Goal: Find specific page/section: Find specific page/section

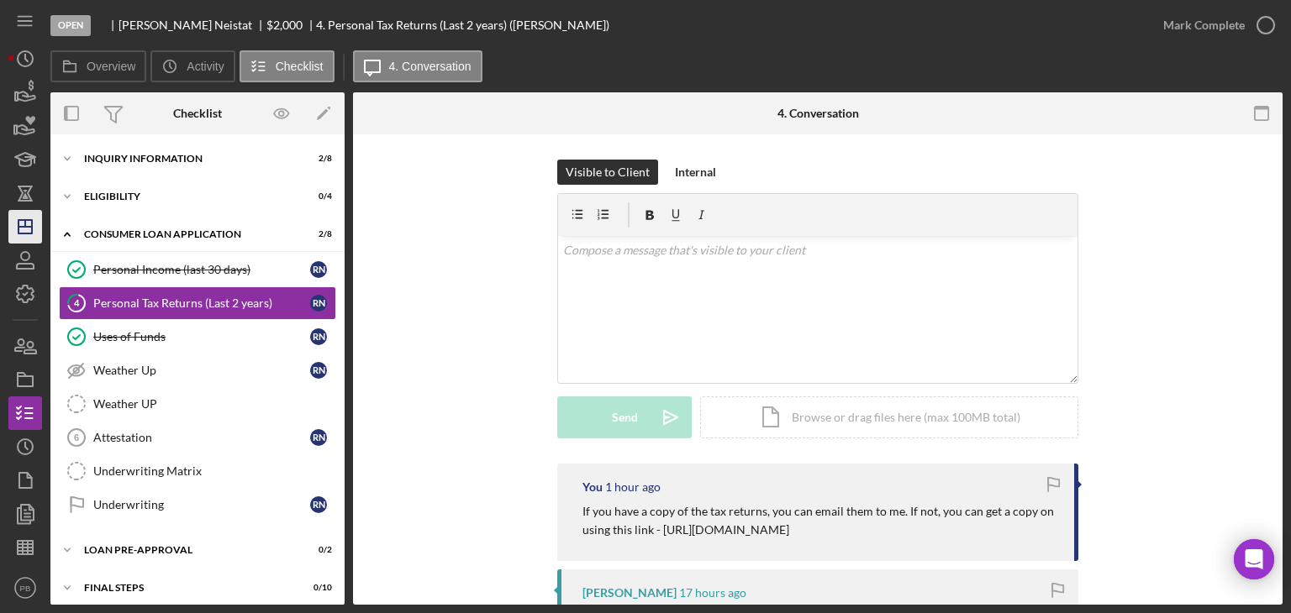
scroll to position [44, 0]
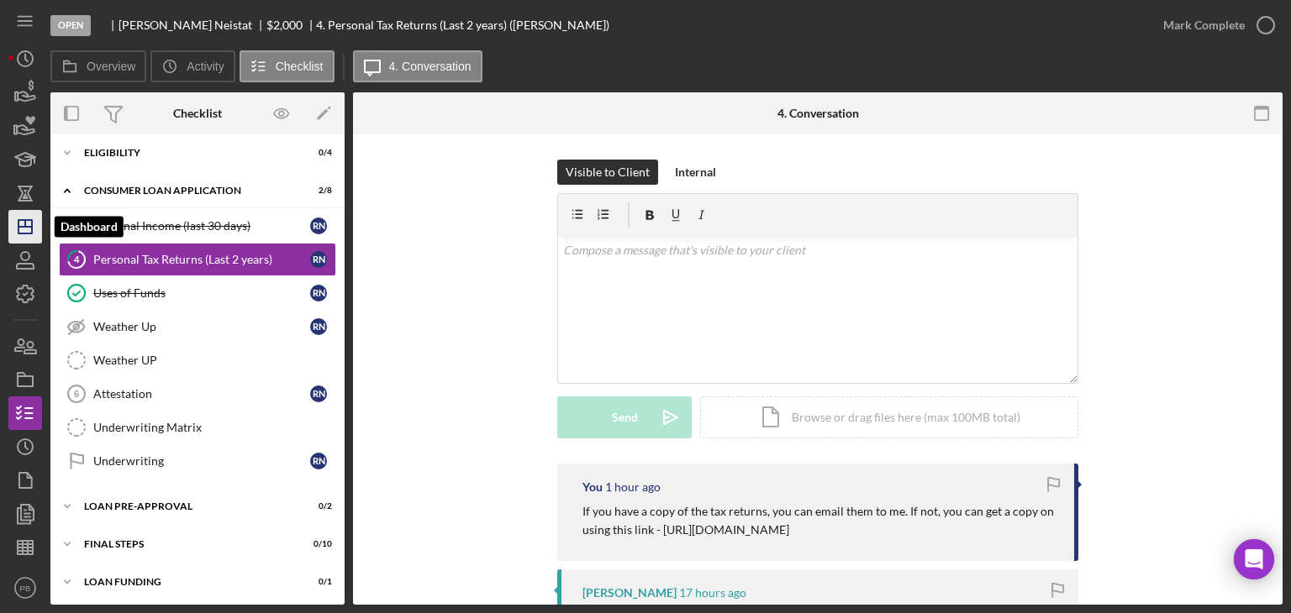
click at [30, 227] on line "button" at bounding box center [24, 227] width 13 height 0
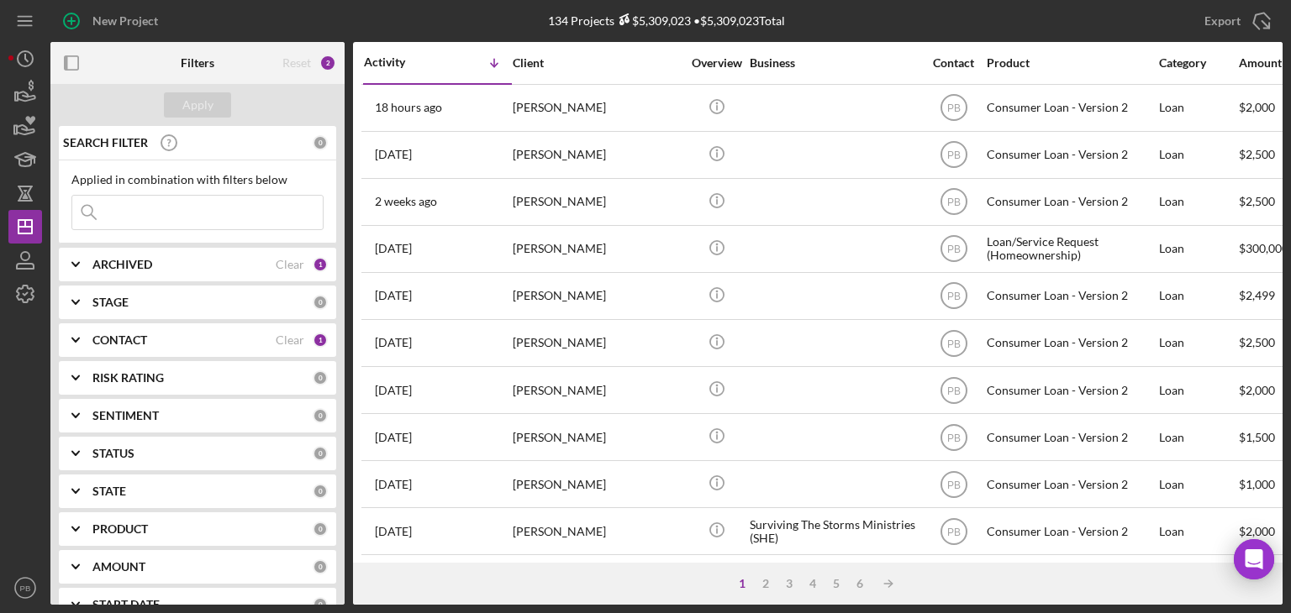
click at [149, 206] on input at bounding box center [197, 213] width 250 height 34
type input "[PERSON_NAME]"
click at [201, 334] on div "CONTACT" at bounding box center [183, 340] width 183 height 13
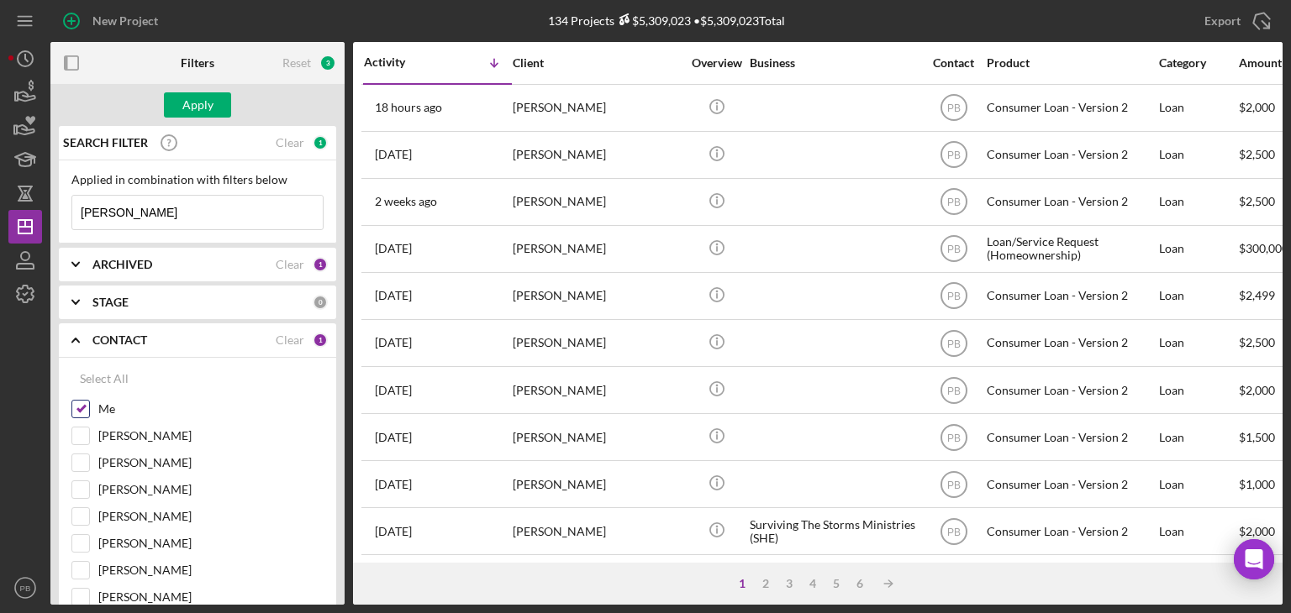
click at [80, 408] on input "Me" at bounding box center [80, 409] width 17 height 17
checkbox input "false"
click at [144, 334] on b "CONTACT" at bounding box center [119, 340] width 55 height 13
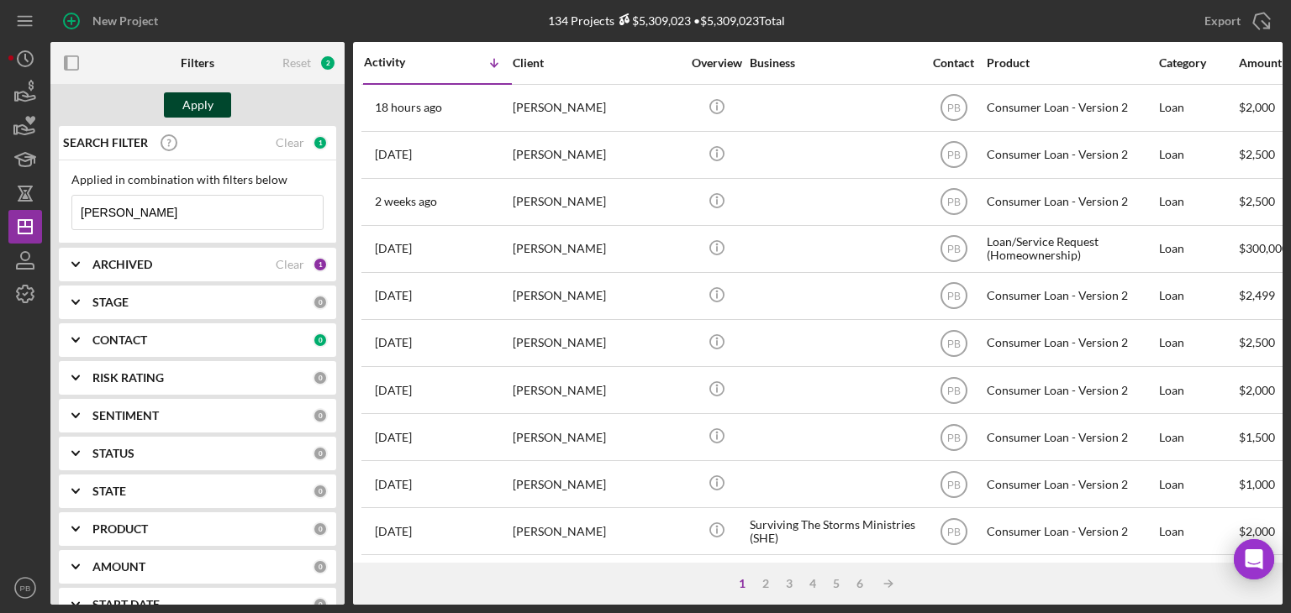
click at [195, 105] on div "Apply" at bounding box center [197, 104] width 31 height 25
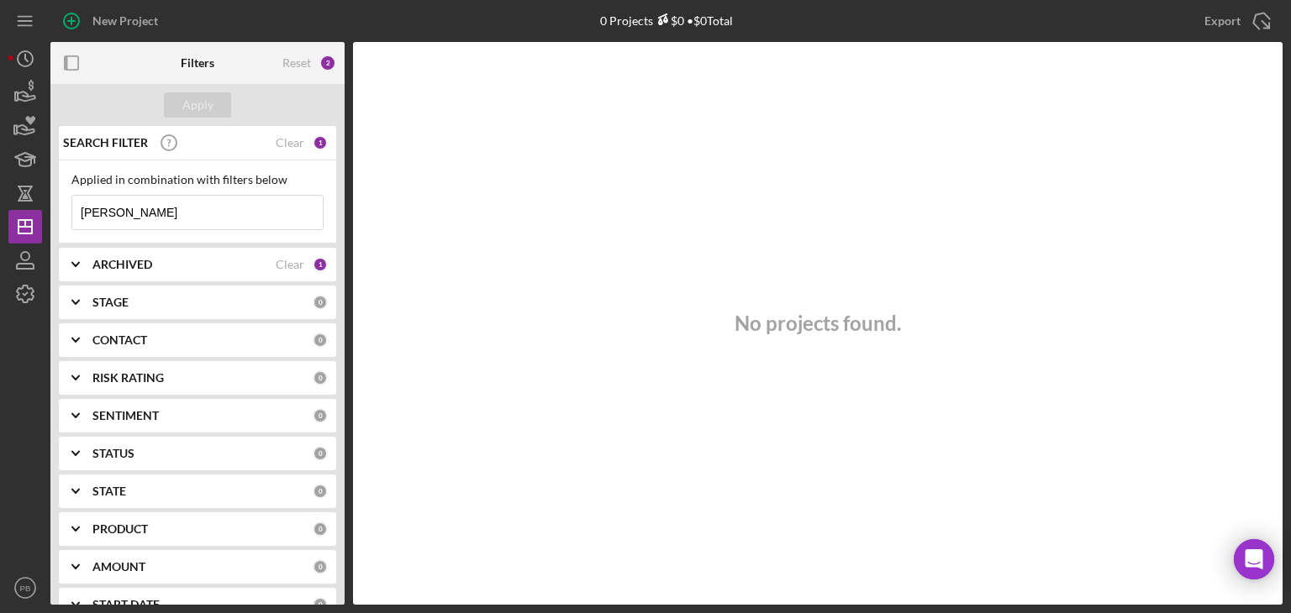
click at [229, 208] on input "[PERSON_NAME]" at bounding box center [197, 213] width 250 height 34
click at [153, 265] on div "ARCHIVED" at bounding box center [183, 264] width 183 height 13
click at [83, 360] on input "Archived" at bounding box center [80, 360] width 17 height 17
checkbox input "true"
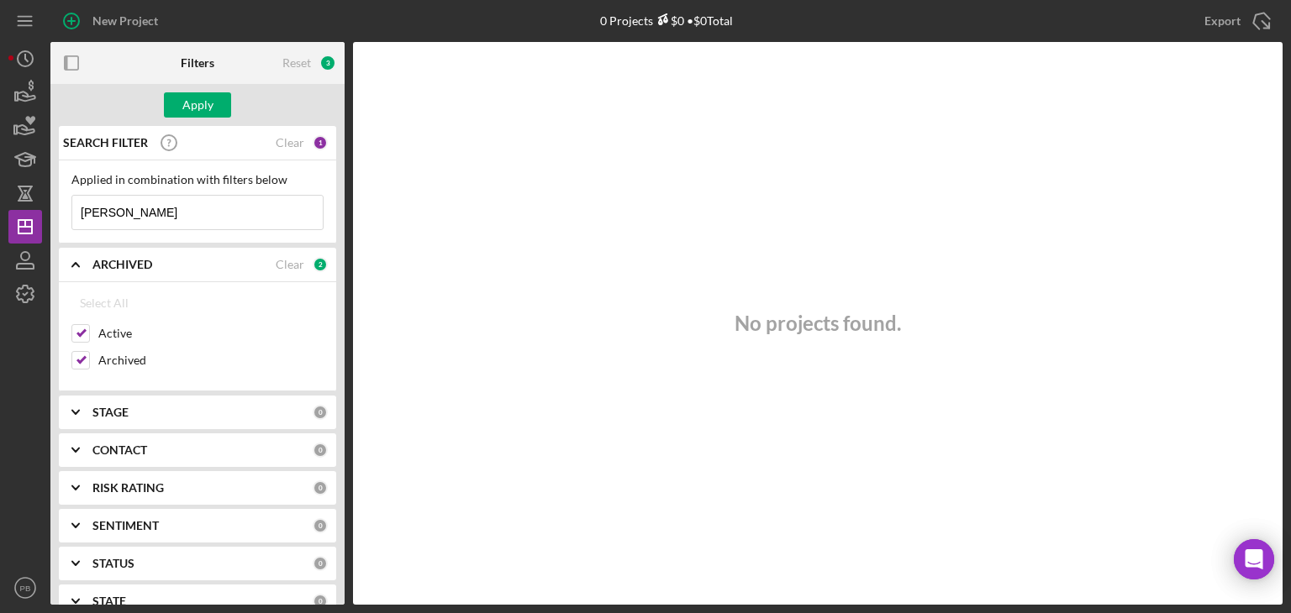
click at [141, 261] on b "ARCHIVED" at bounding box center [122, 264] width 60 height 13
click at [155, 203] on input "[PERSON_NAME]" at bounding box center [197, 213] width 250 height 34
click at [199, 79] on div "Filters" at bounding box center [198, 63] width 34 height 42
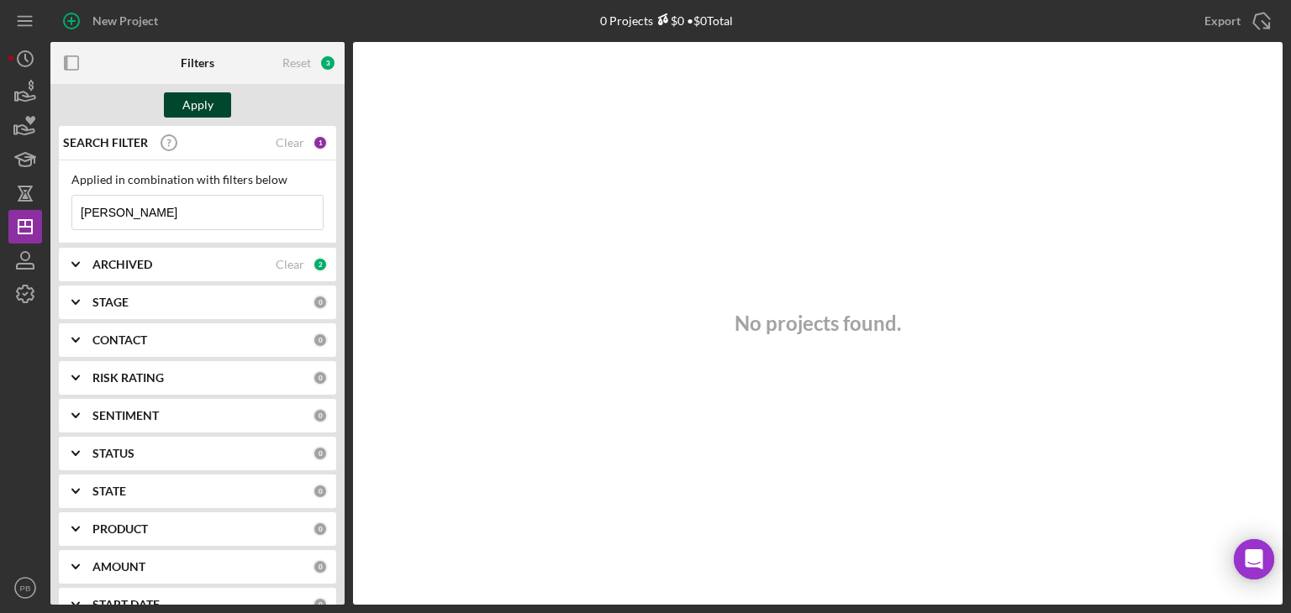
click at [202, 93] on div "Apply" at bounding box center [197, 104] width 31 height 25
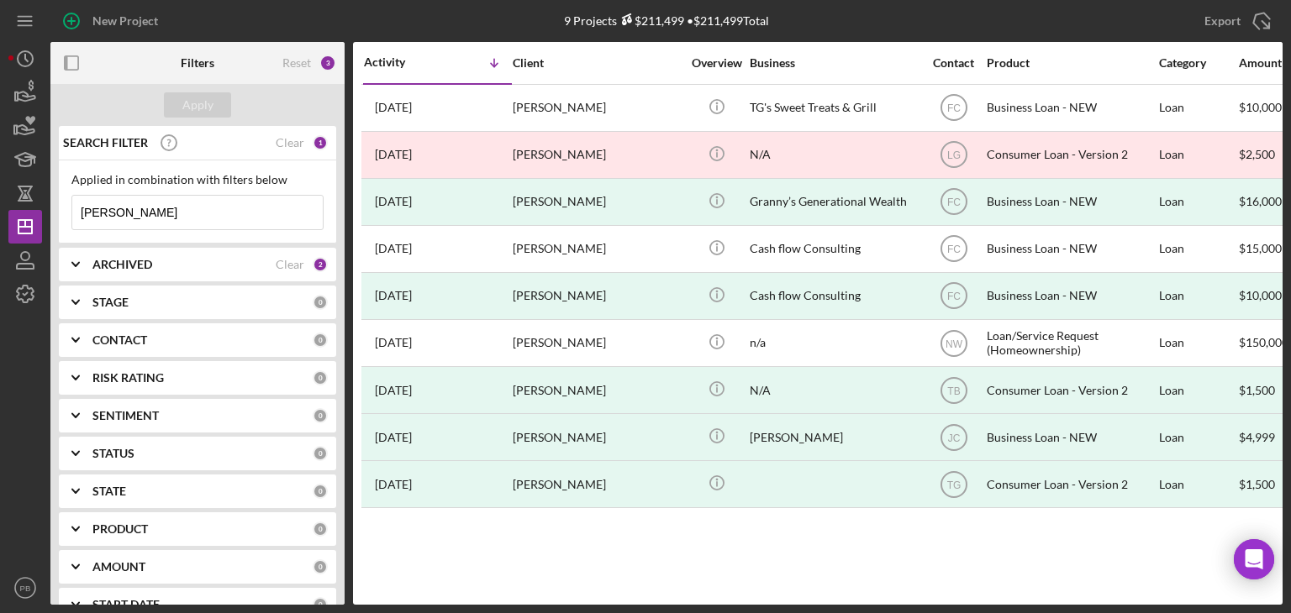
click at [140, 331] on div "CONTACT 0" at bounding box center [209, 341] width 235 height 34
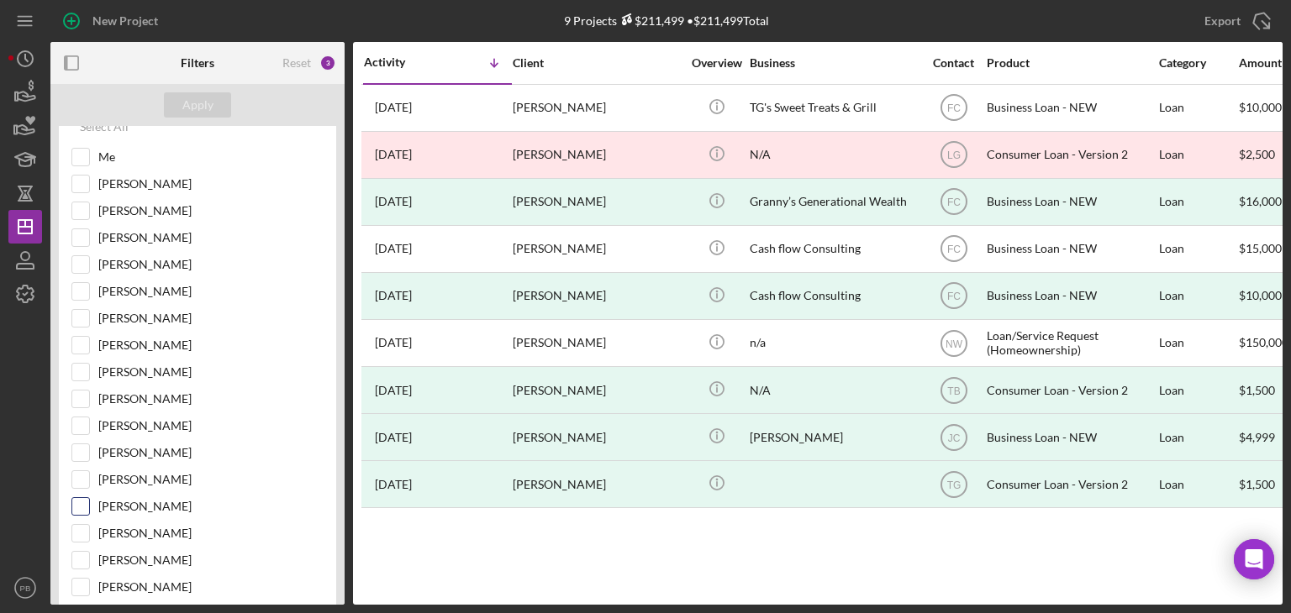
scroll to position [84, 0]
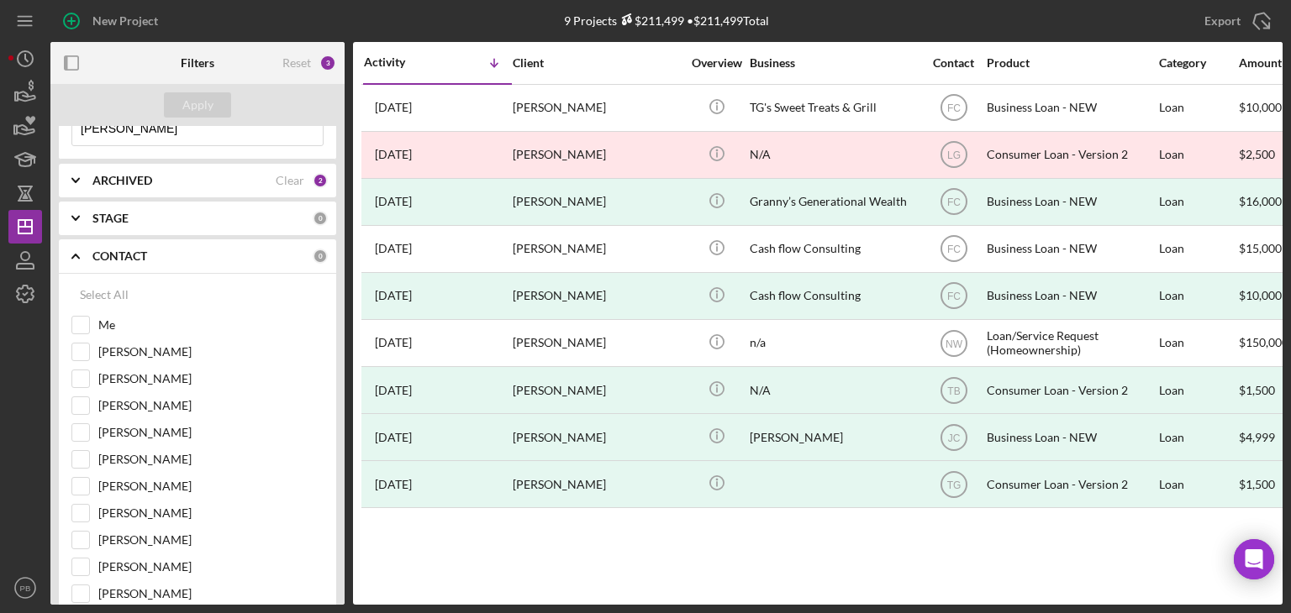
click at [137, 253] on b "CONTACT" at bounding box center [119, 256] width 55 height 13
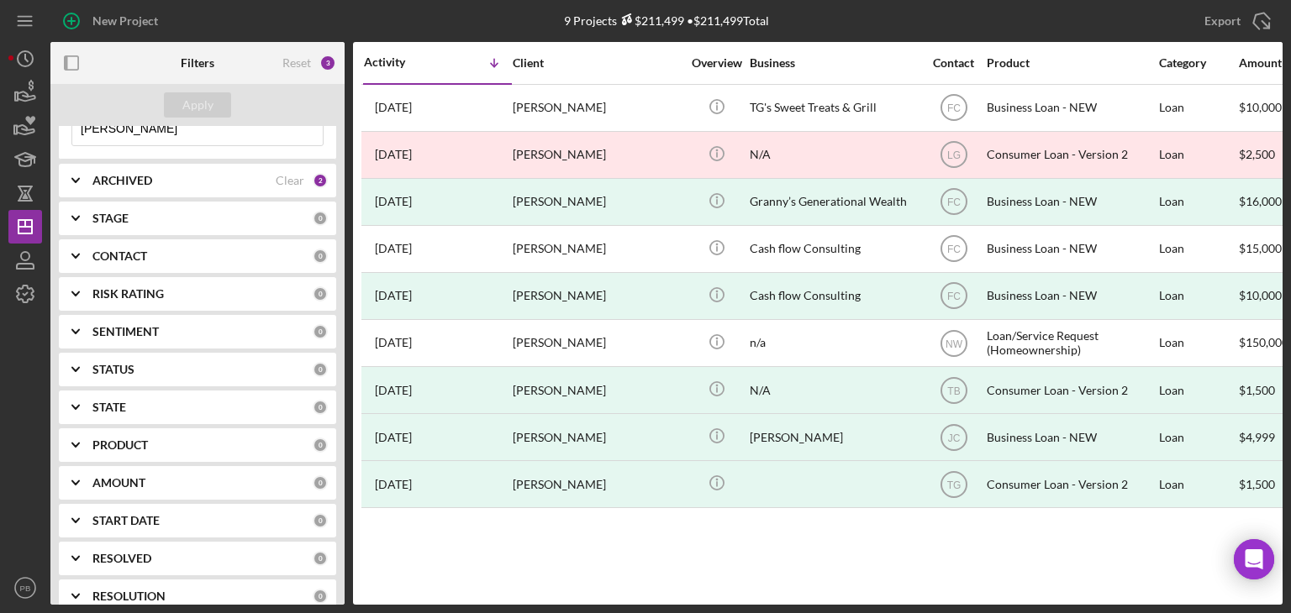
click at [123, 170] on div "ARCHIVED Clear 2" at bounding box center [209, 181] width 235 height 34
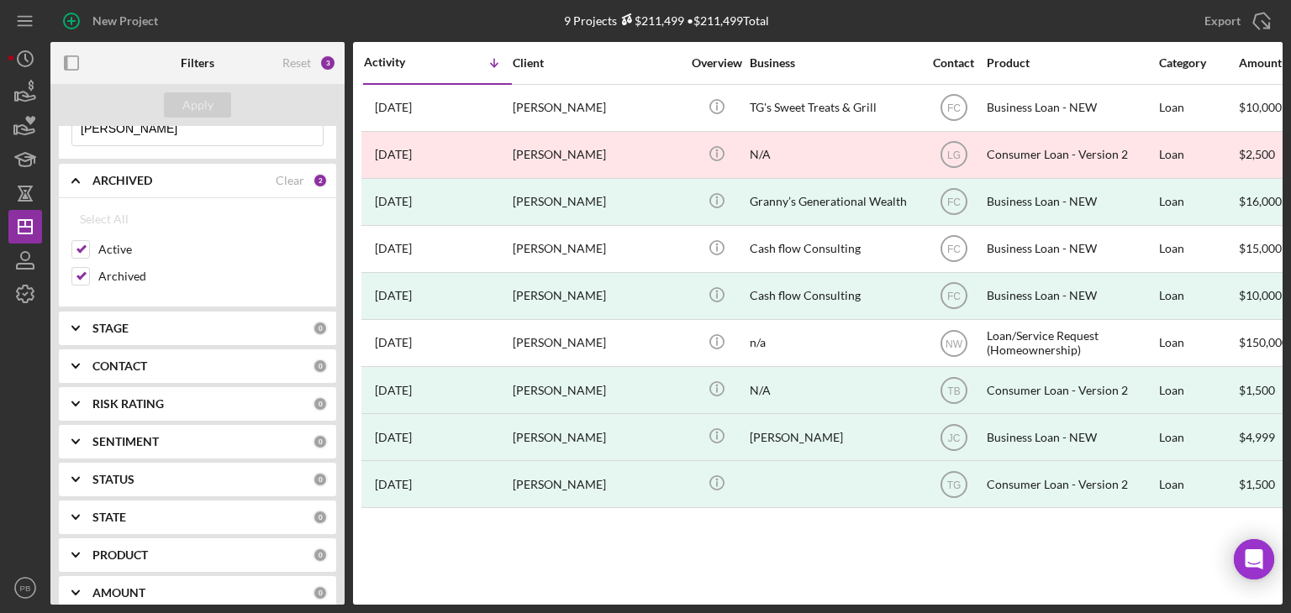
click at [123, 170] on div "ARCHIVED Clear 2" at bounding box center [209, 181] width 235 height 34
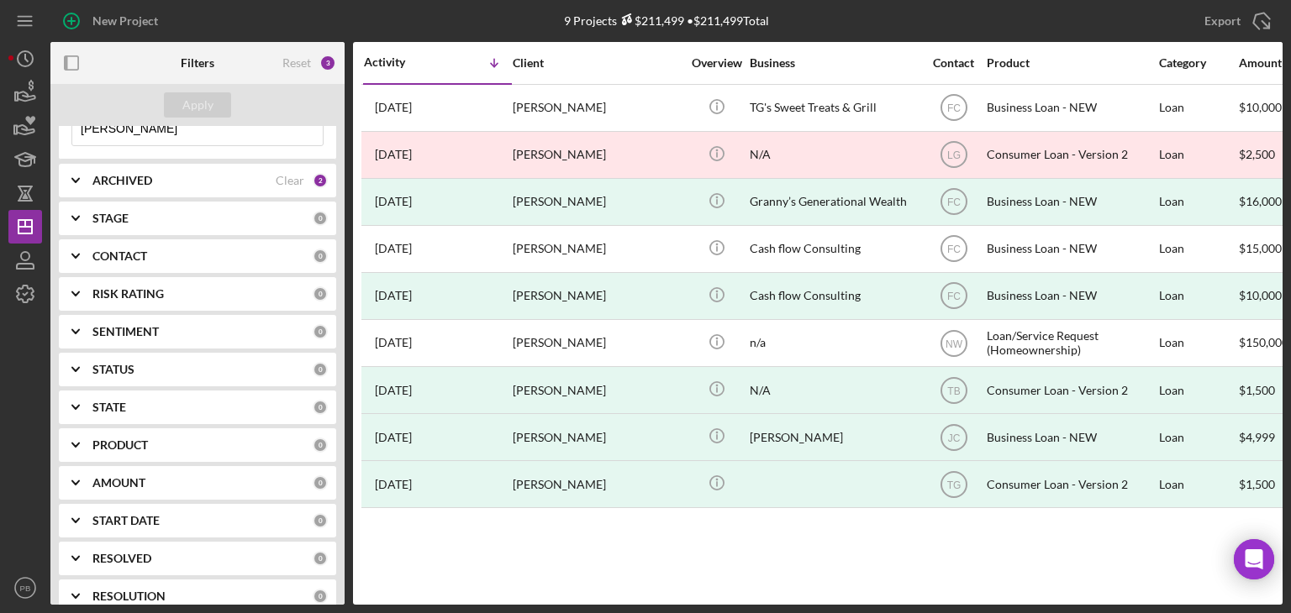
click at [120, 217] on b "STAGE" at bounding box center [110, 218] width 36 height 13
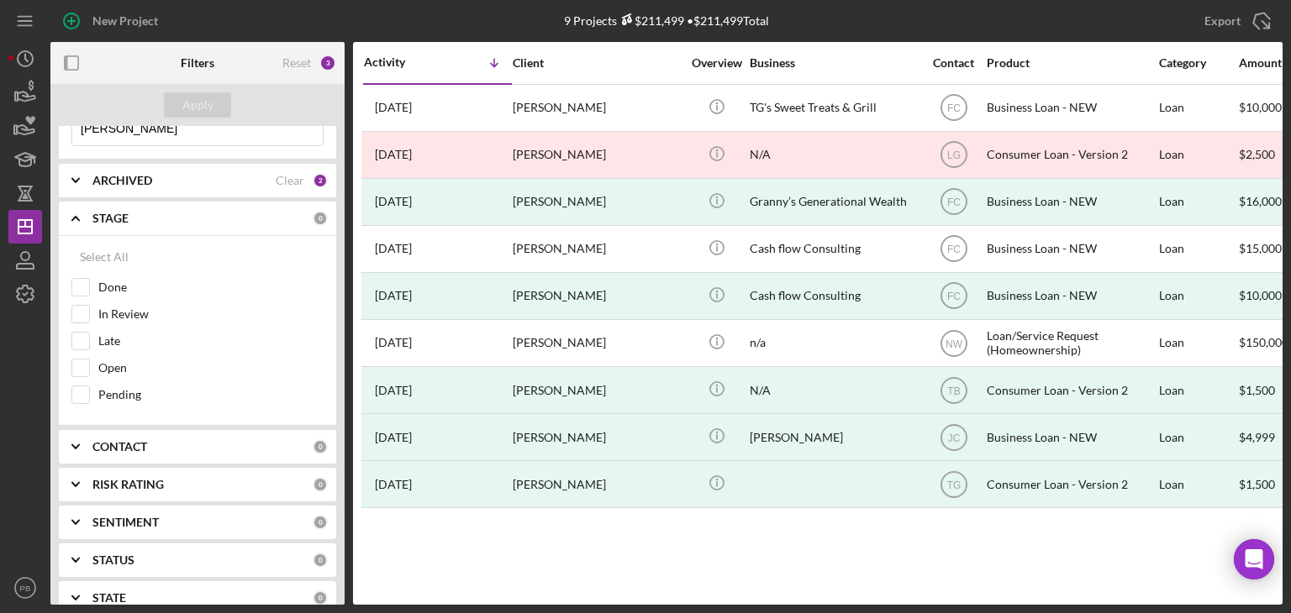
click at [120, 217] on b "STAGE" at bounding box center [110, 218] width 36 height 13
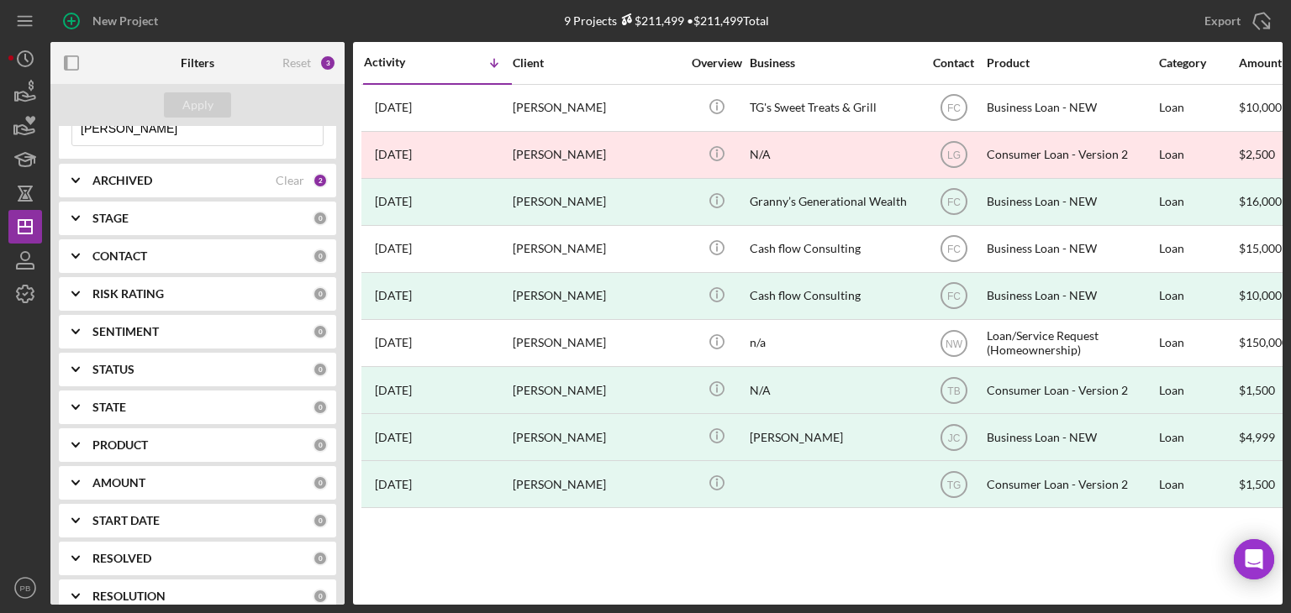
click at [118, 253] on b "CONTACT" at bounding box center [119, 256] width 55 height 13
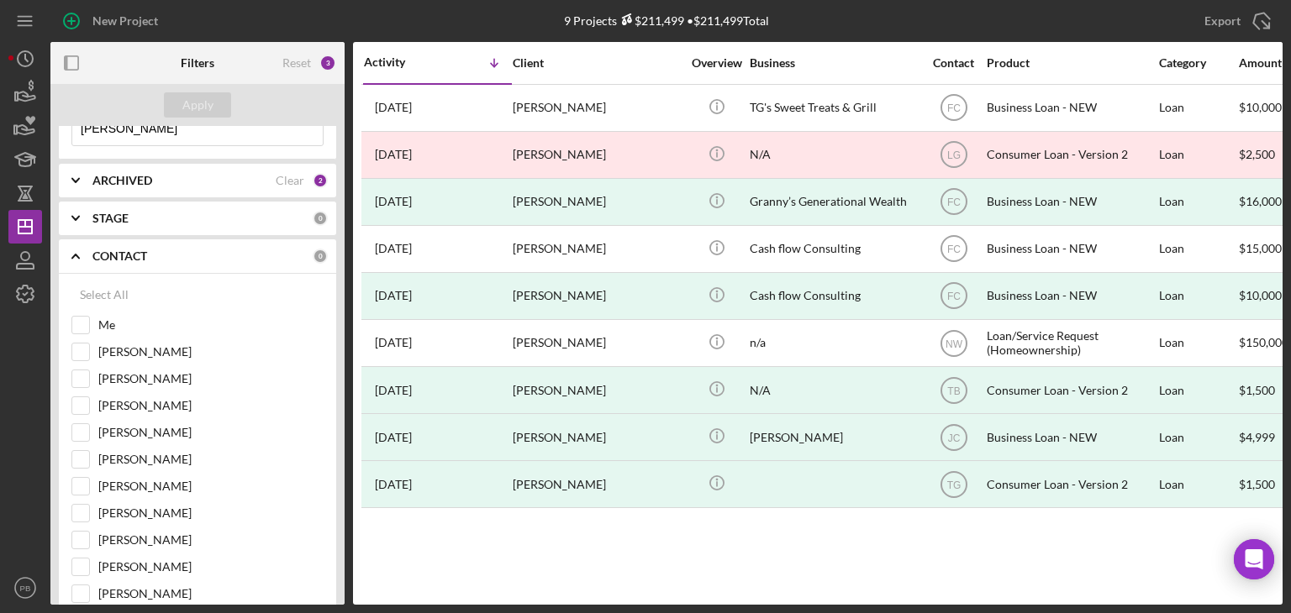
click at [118, 253] on b "CONTACT" at bounding box center [119, 256] width 55 height 13
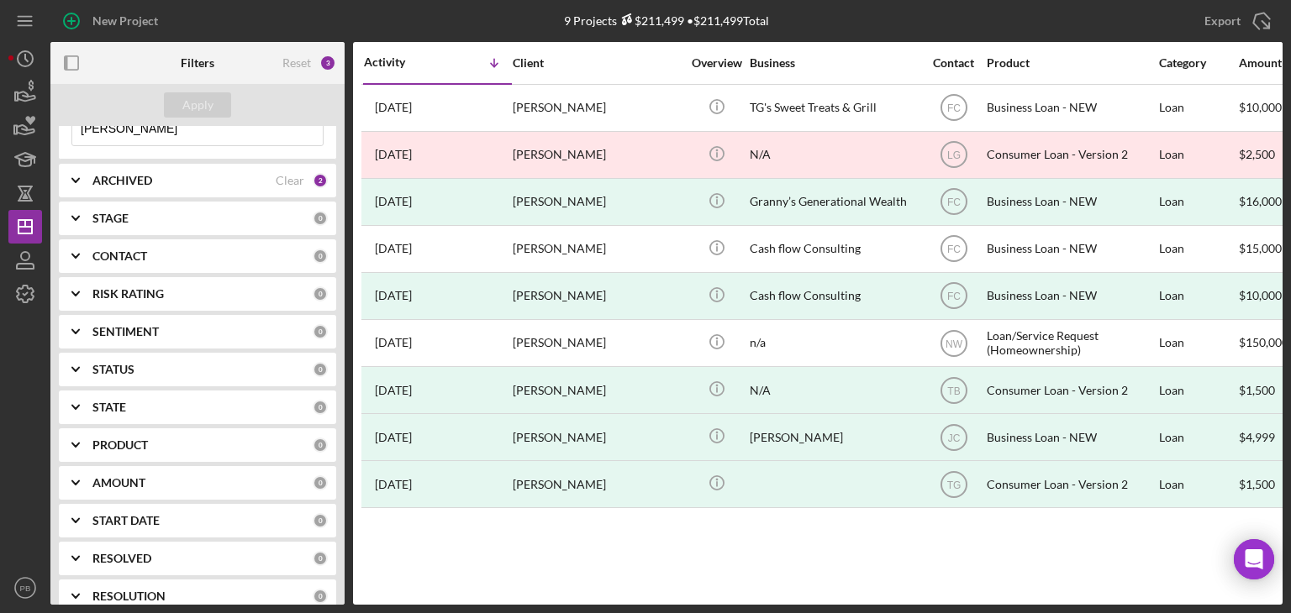
click at [128, 442] on b "PRODUCT" at bounding box center [119, 445] width 55 height 13
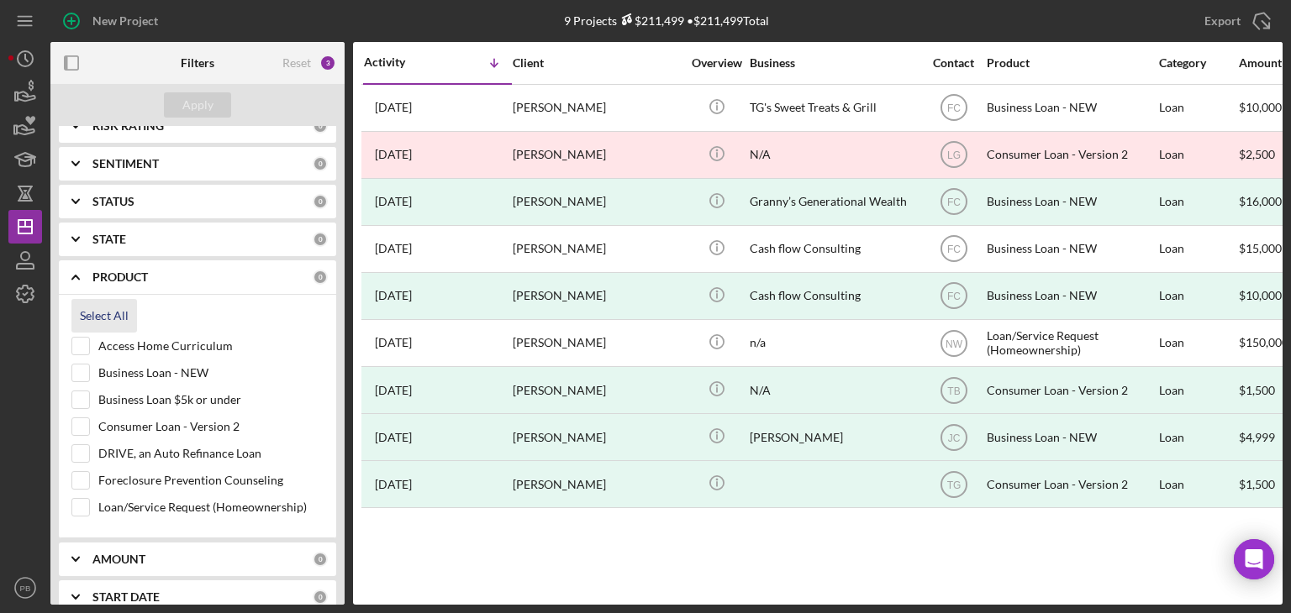
click at [109, 313] on div "Select All" at bounding box center [104, 316] width 49 height 34
checkbox input "true"
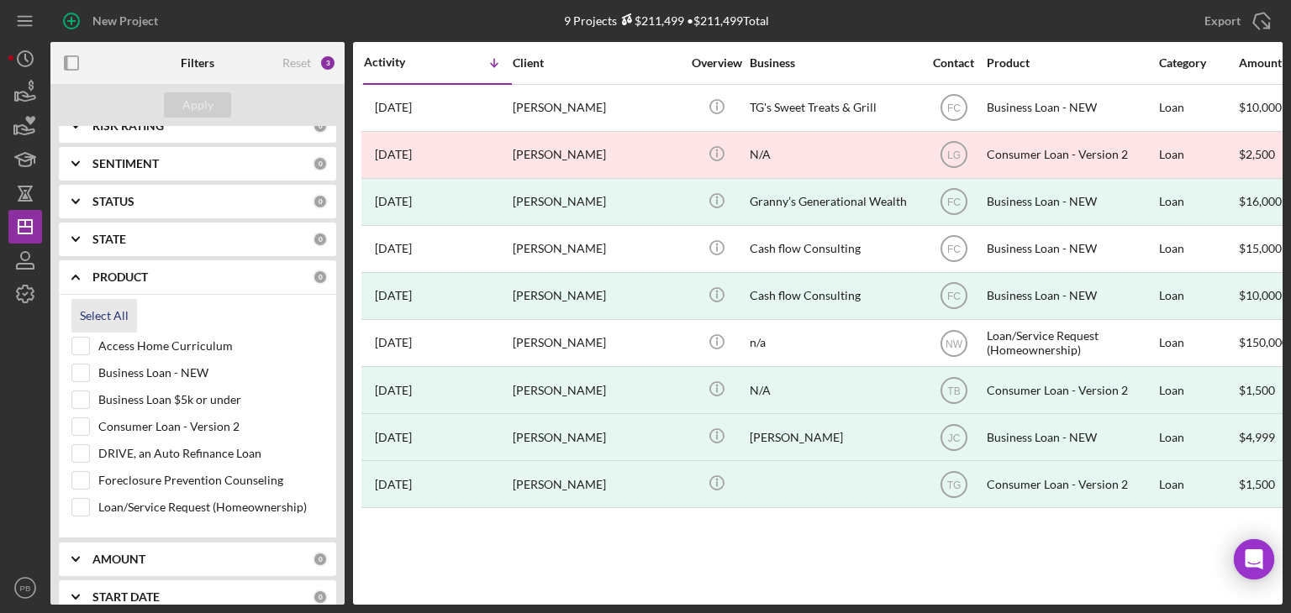
checkbox input "true"
click at [176, 104] on button "Apply" at bounding box center [197, 104] width 67 height 25
click at [558, 543] on div "Activity Icon/Table Sort Arrow Client Overview Business Contact Product Categor…" at bounding box center [817, 323] width 929 height 563
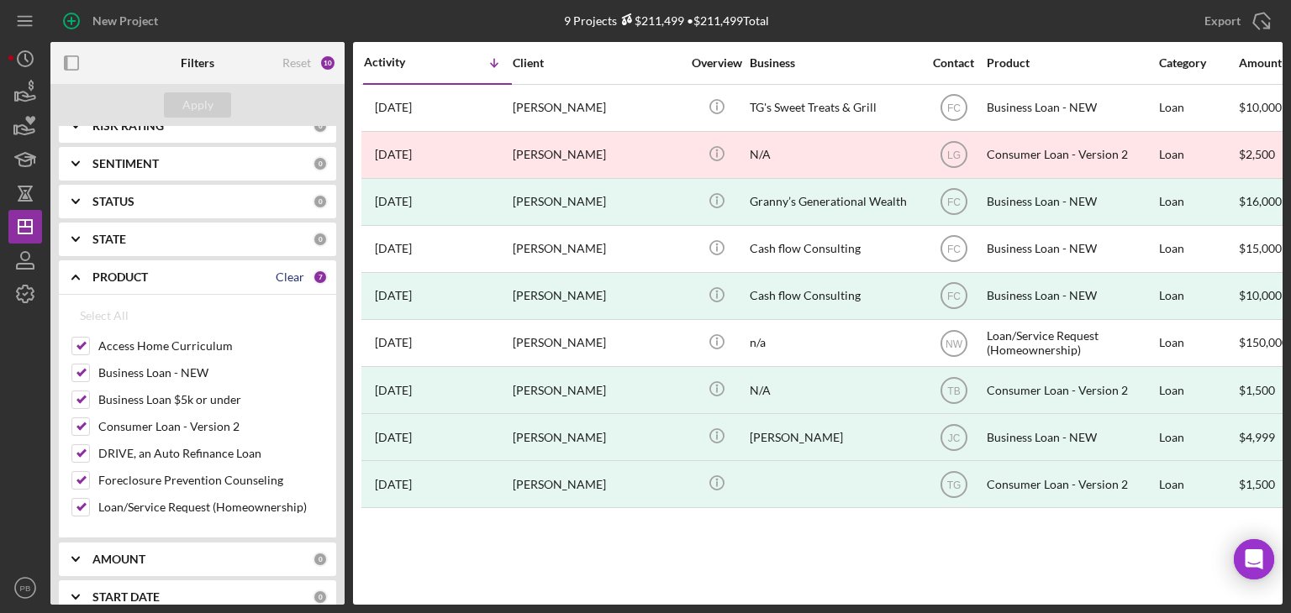
click at [289, 277] on div "Clear" at bounding box center [290, 277] width 29 height 13
checkbox input "false"
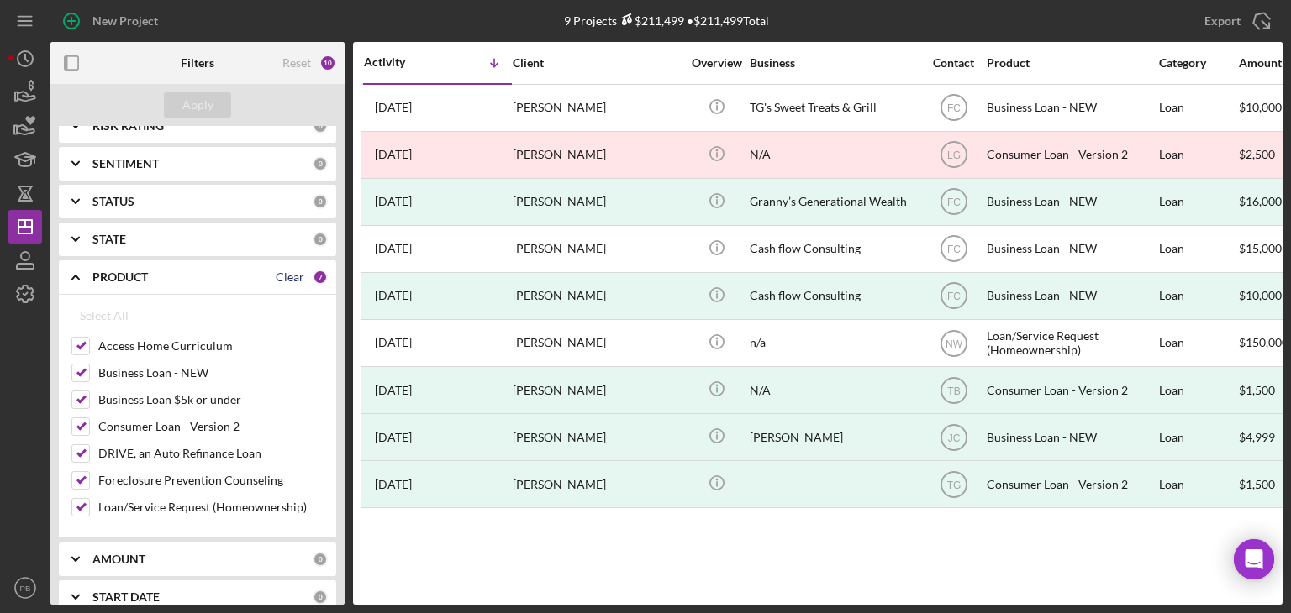
checkbox input "false"
click at [79, 276] on icon "Icon/Expander" at bounding box center [76, 277] width 42 height 42
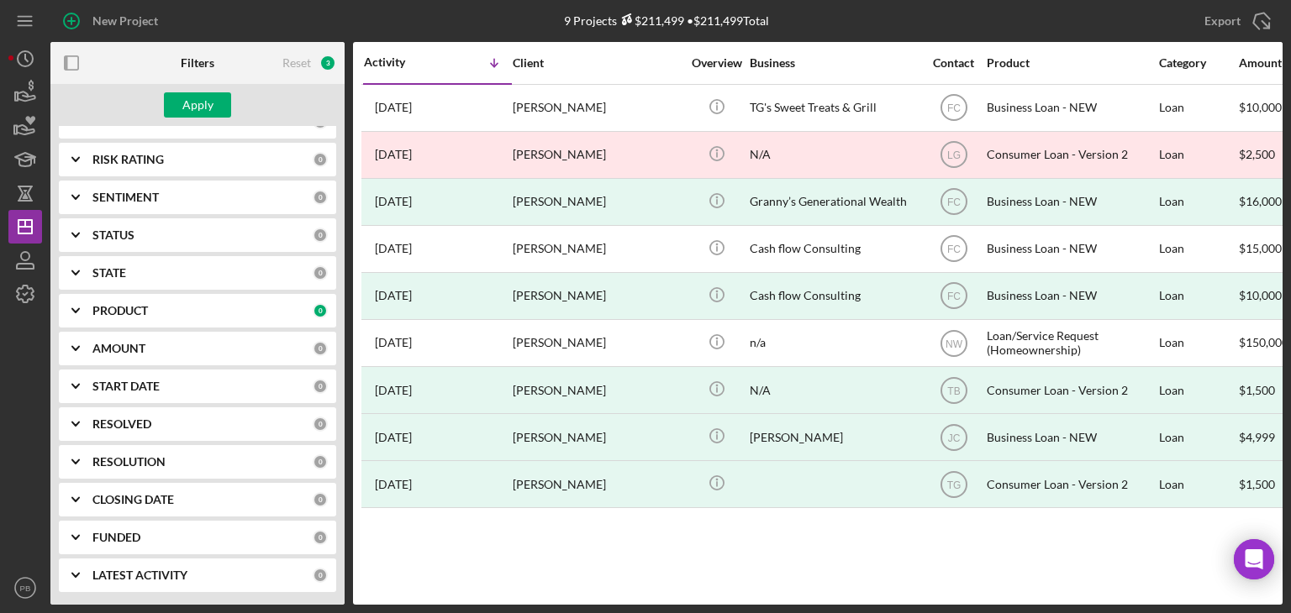
scroll to position [0, 0]
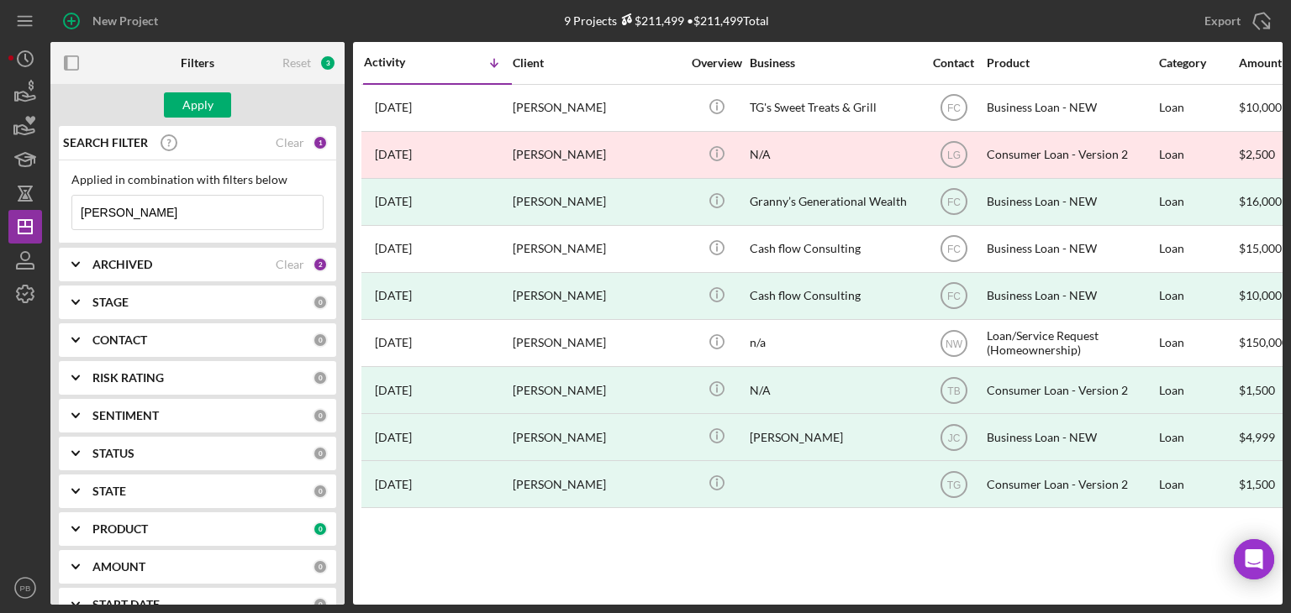
click at [166, 223] on input "[PERSON_NAME]" at bounding box center [197, 213] width 250 height 34
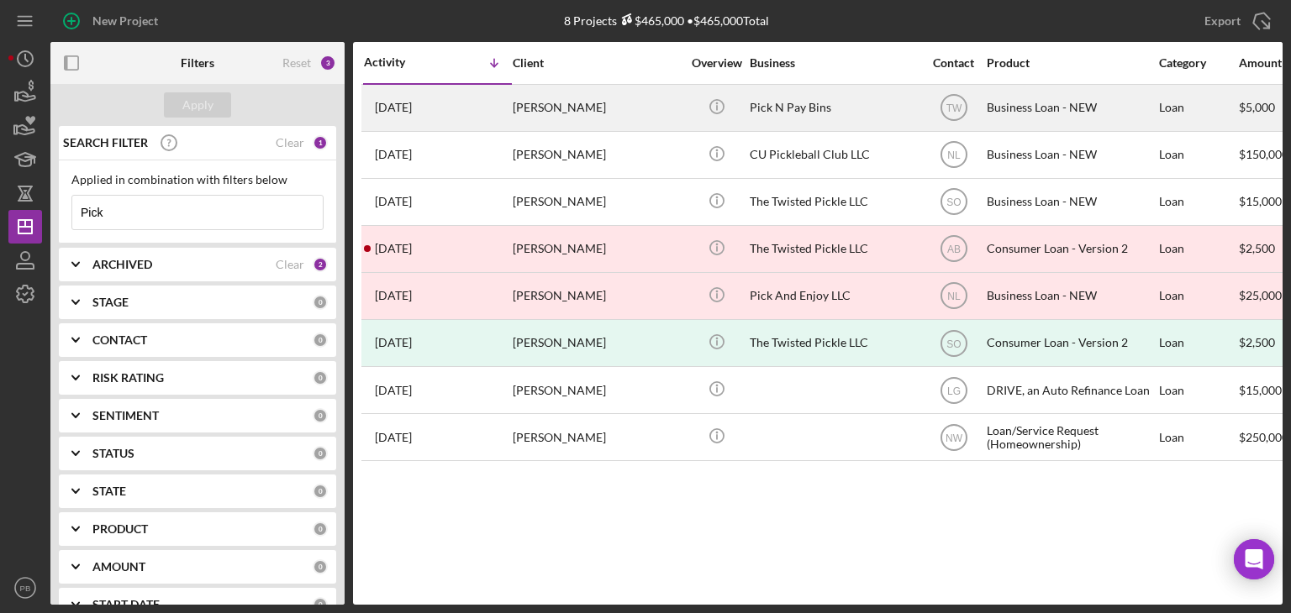
type input "Pick"
click at [553, 112] on div "[PERSON_NAME]" at bounding box center [597, 108] width 168 height 45
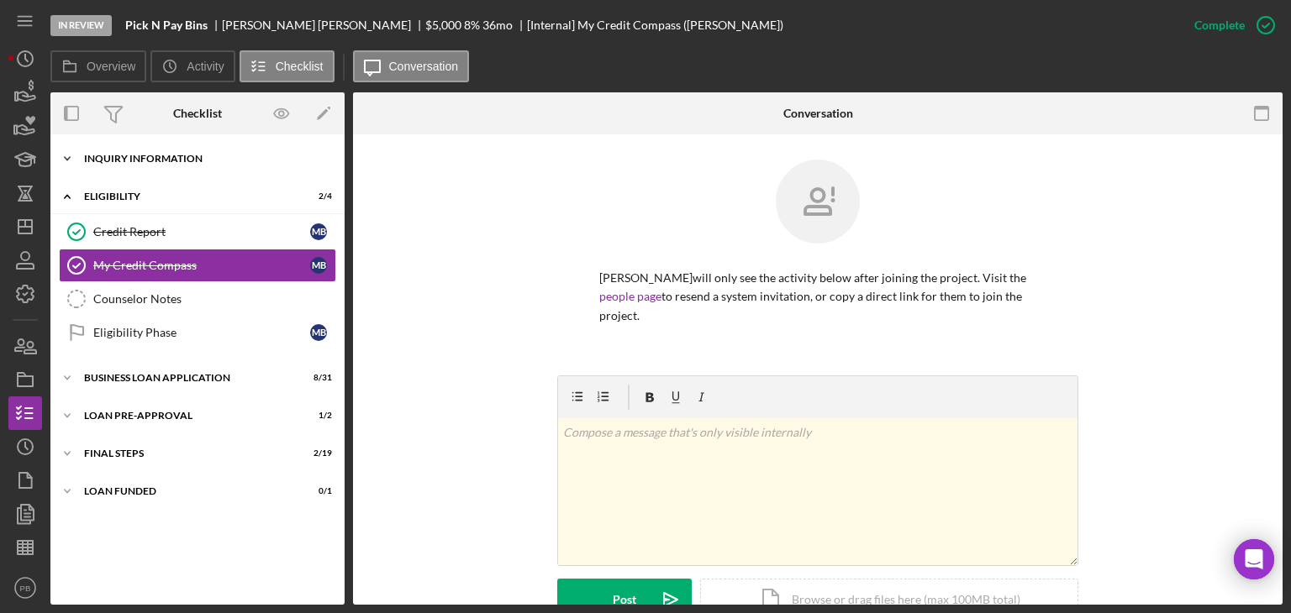
click at [149, 169] on div "Icon/Expander INQUIRY INFORMATION 9 / 11" at bounding box center [197, 159] width 294 height 34
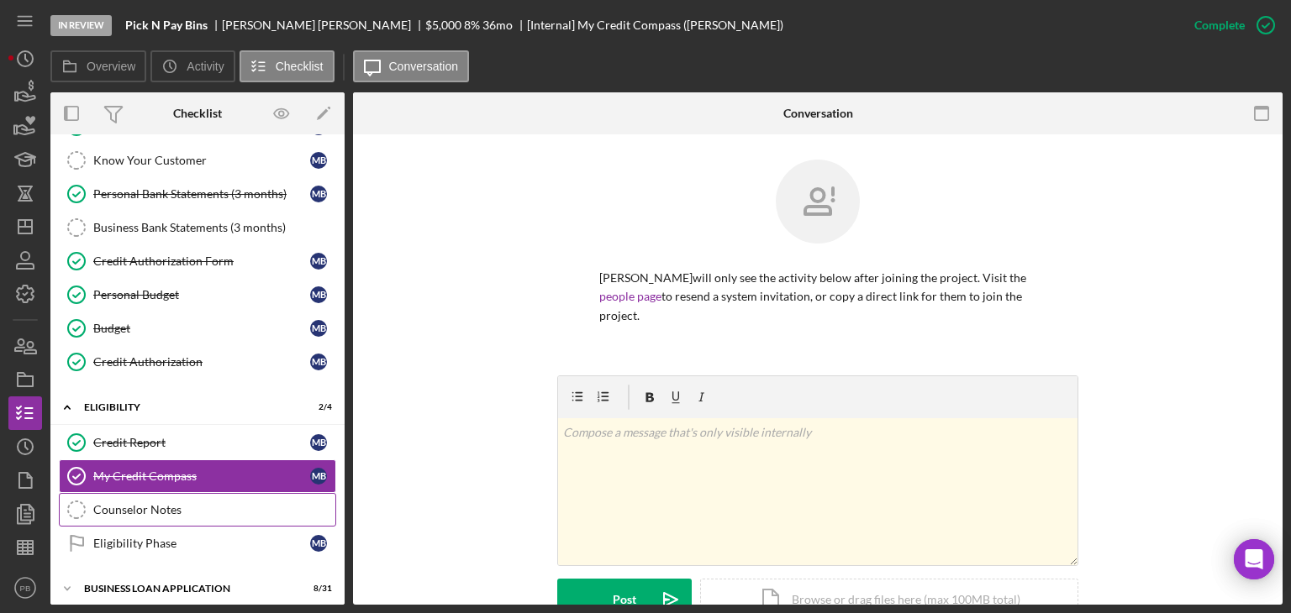
scroll to position [286, 0]
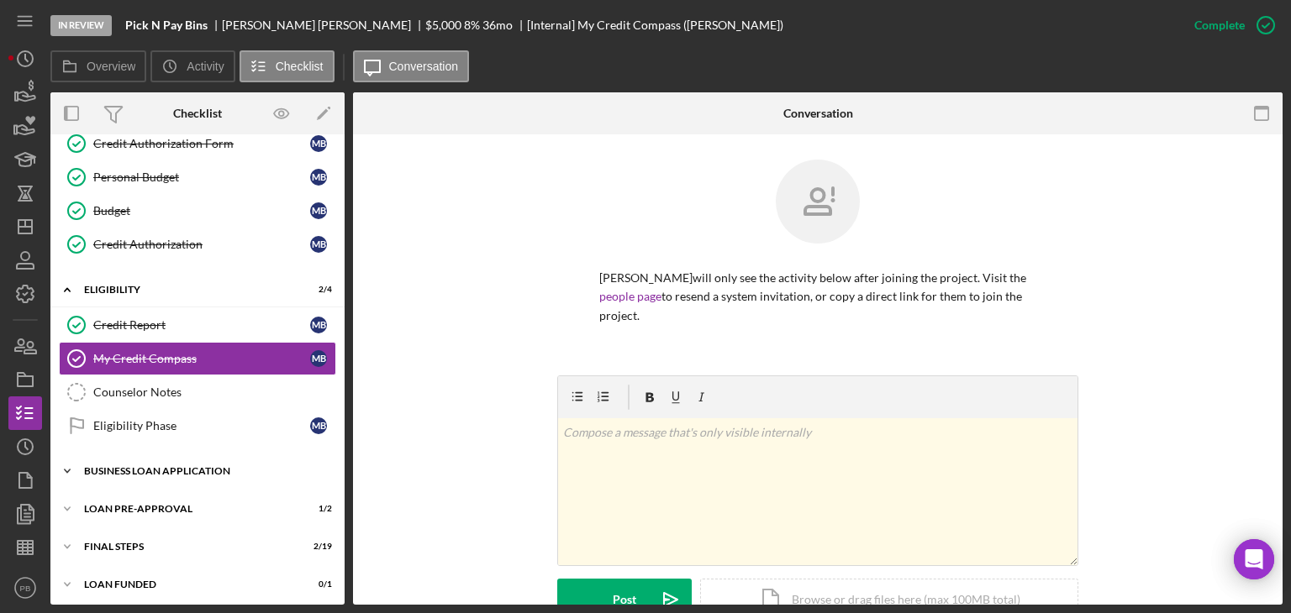
click at [155, 471] on div "Icon/Expander BUSINESS LOAN APPLICATION 8 / 31" at bounding box center [197, 472] width 294 height 34
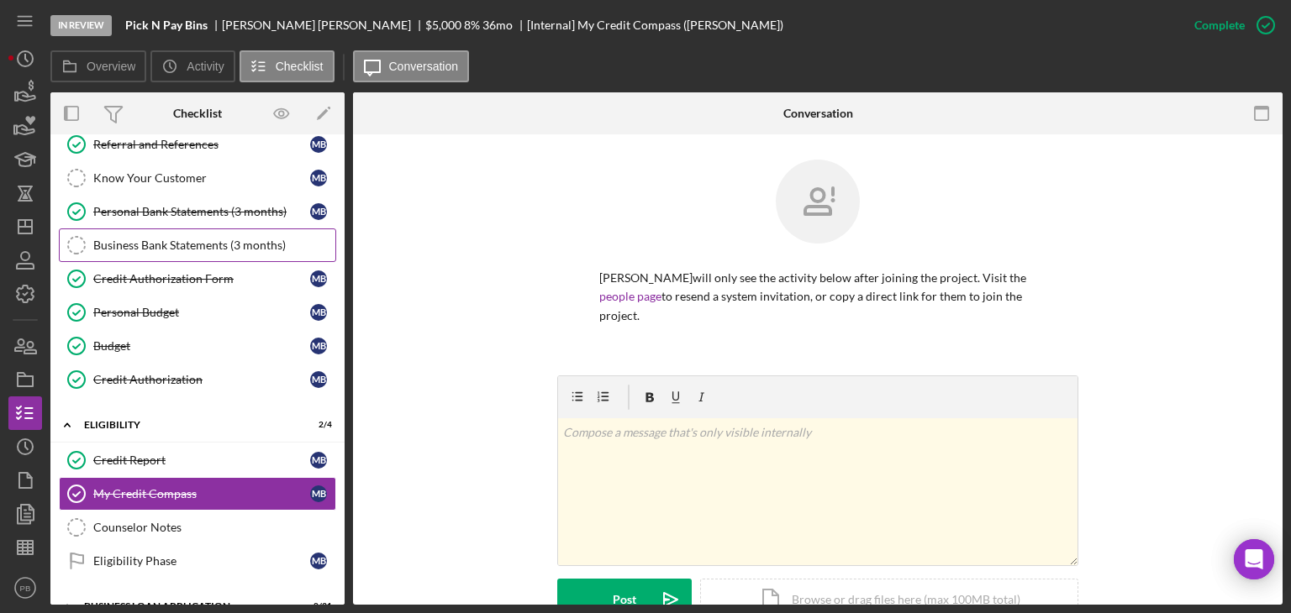
scroll to position [0, 0]
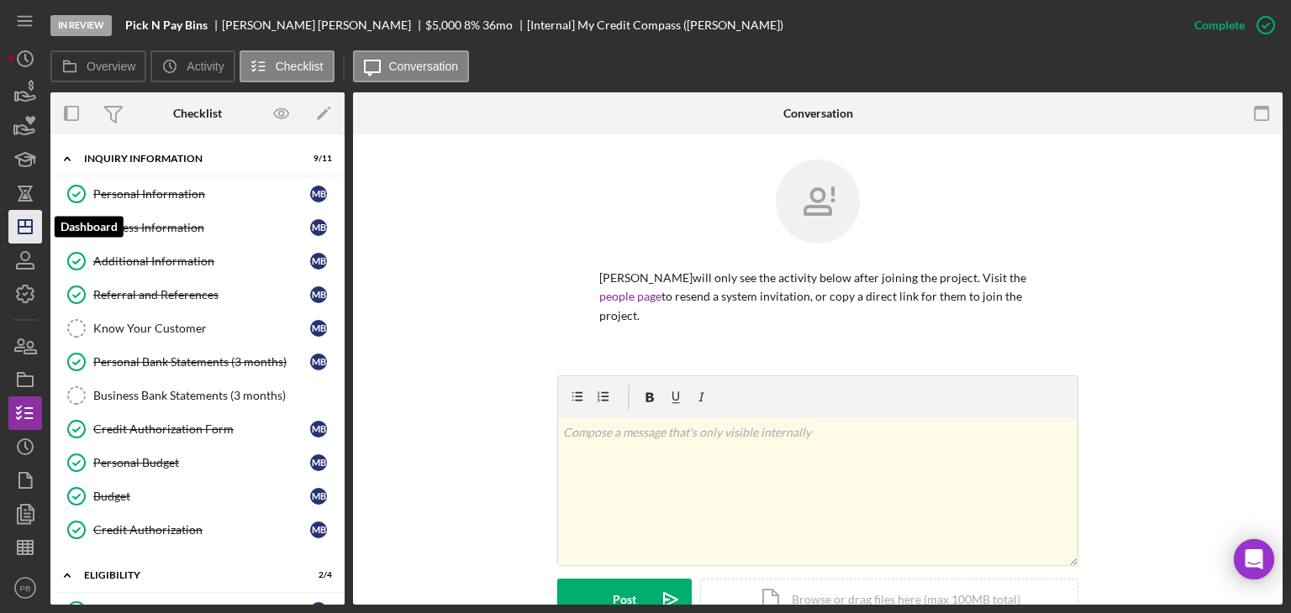
click at [21, 231] on icon "Icon/Dashboard" at bounding box center [25, 227] width 42 height 42
